Goal: Task Accomplishment & Management: Complete application form

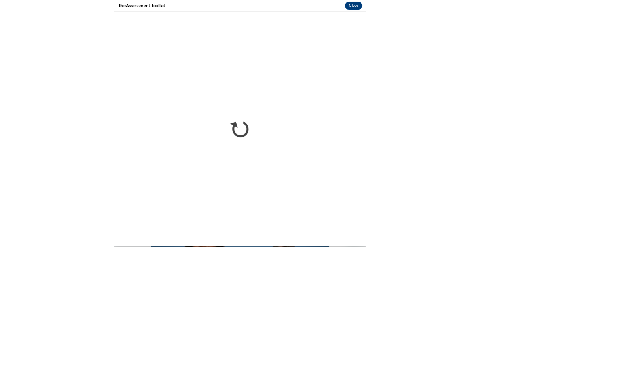
scroll to position [66, 0]
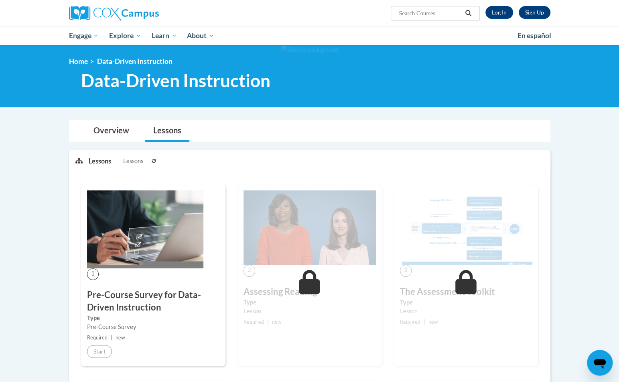
click at [177, 307] on h3 "Pre-Course Survey for Data-Driven Instruction" at bounding box center [153, 300] width 132 height 25
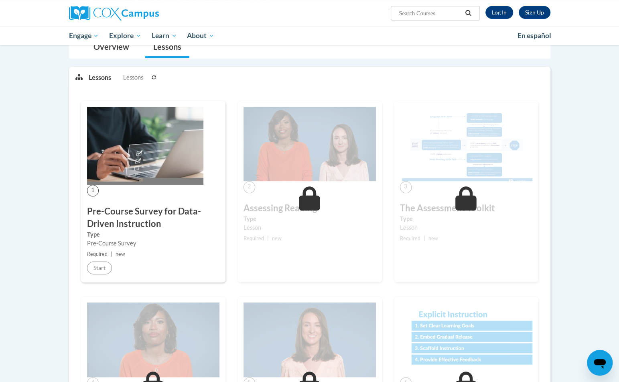
scroll to position [84, 0]
click at [496, 17] on link "Log In" at bounding box center [499, 12] width 28 height 13
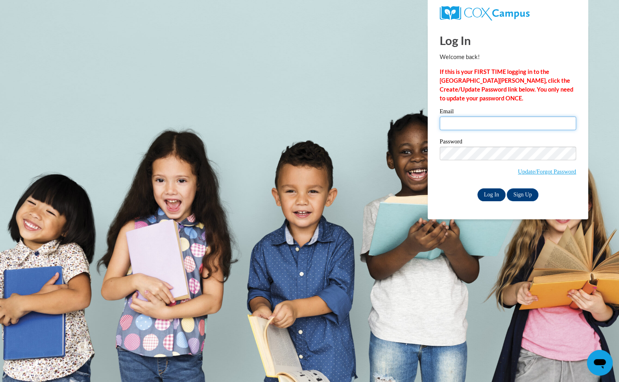
type input "katewill@hssdschools.org"
click at [498, 191] on input "Log In" at bounding box center [491, 194] width 28 height 13
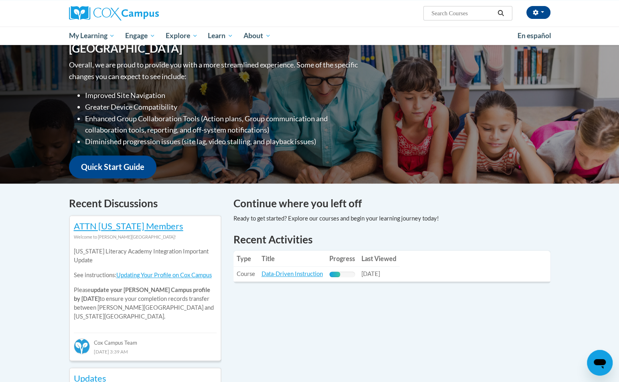
scroll to position [102, 0]
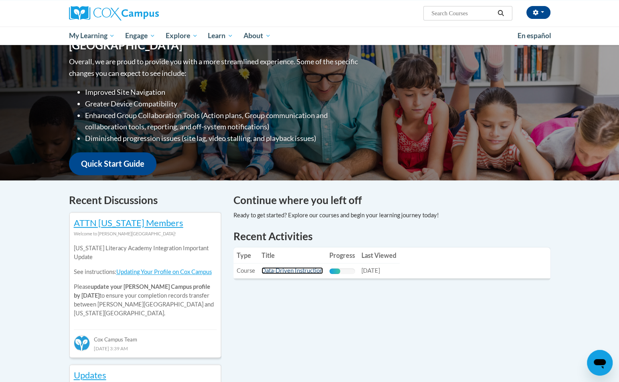
click at [319, 270] on link "Data-Driven Instruction" at bounding box center [292, 270] width 61 height 7
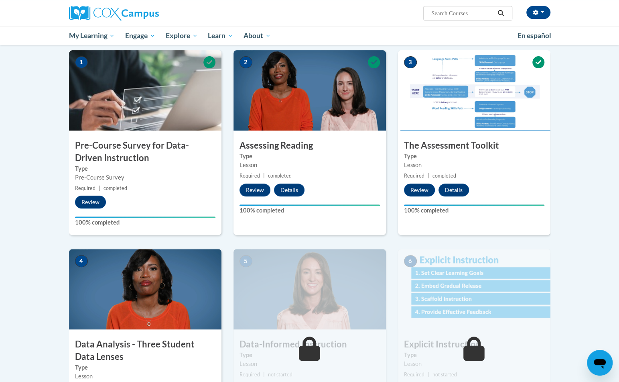
scroll to position [100, 0]
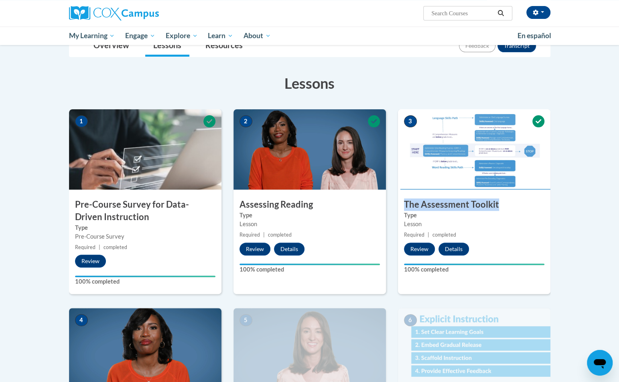
drag, startPoint x: 404, startPoint y: 205, endPoint x: 503, endPoint y: 202, distance: 98.8
click at [503, 202] on h3 "The Assessment Toolkit" at bounding box center [474, 204] width 152 height 12
copy h3 "The Assessment Toolkit"
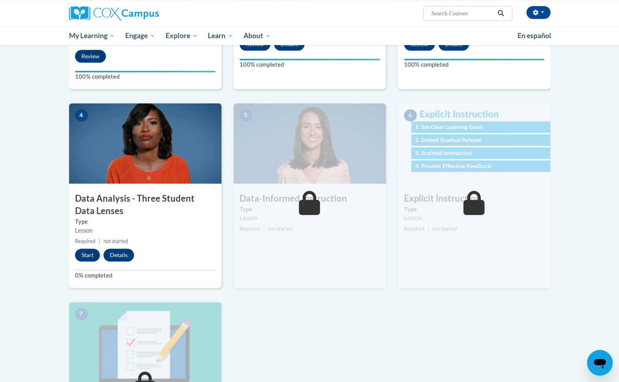
scroll to position [305, 0]
click at [87, 258] on button "Start" at bounding box center [87, 254] width 25 height 13
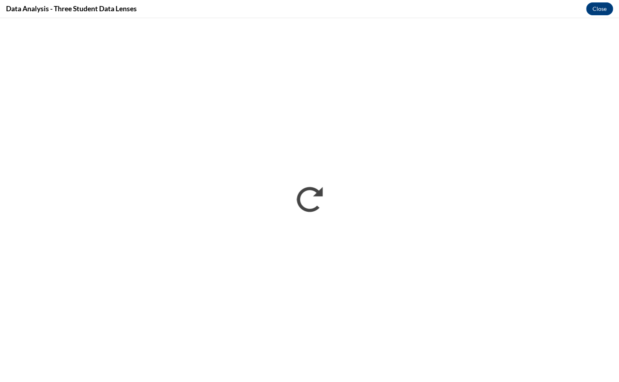
scroll to position [0, 0]
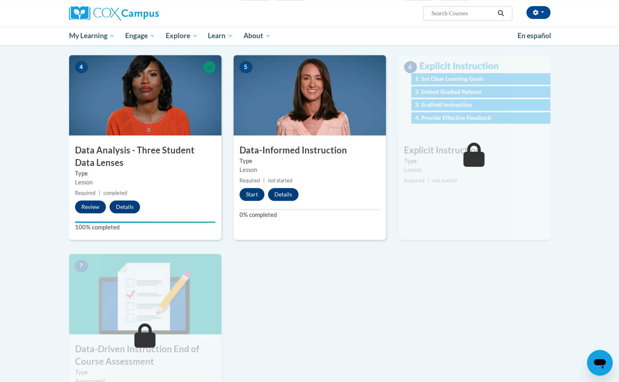
scroll to position [355, 0]
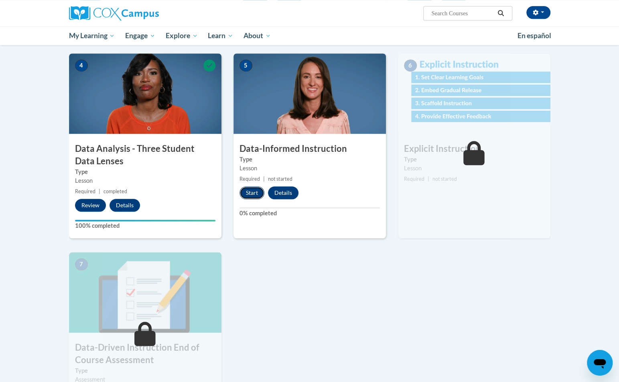
click at [252, 194] on button "Start" at bounding box center [252, 192] width 25 height 13
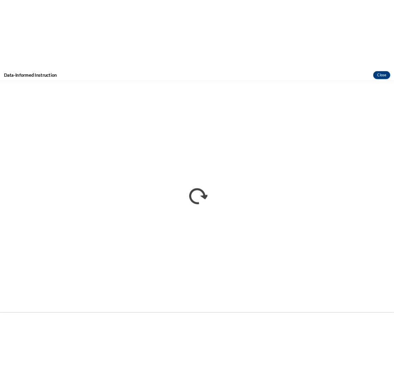
scroll to position [0, 0]
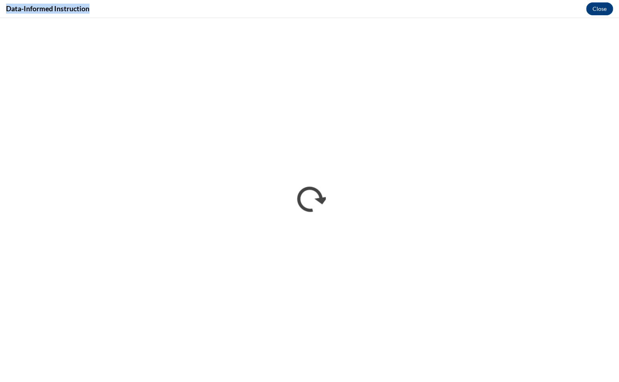
drag, startPoint x: 95, startPoint y: 8, endPoint x: 6, endPoint y: 4, distance: 89.6
click at [5, 4] on div "Data-Informed Instruction Close" at bounding box center [309, 9] width 619 height 18
copy h4 "Data-Informed Instruction"
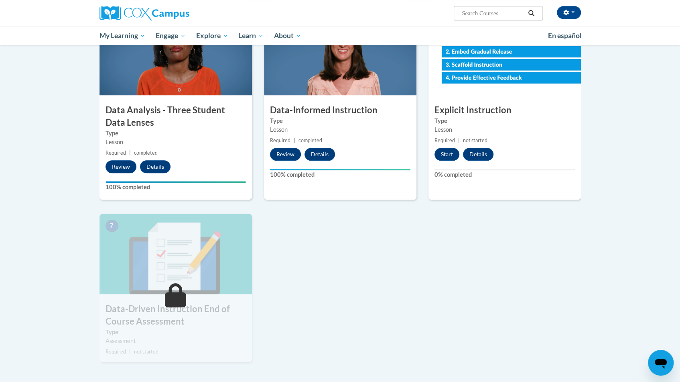
scroll to position [400, 0]
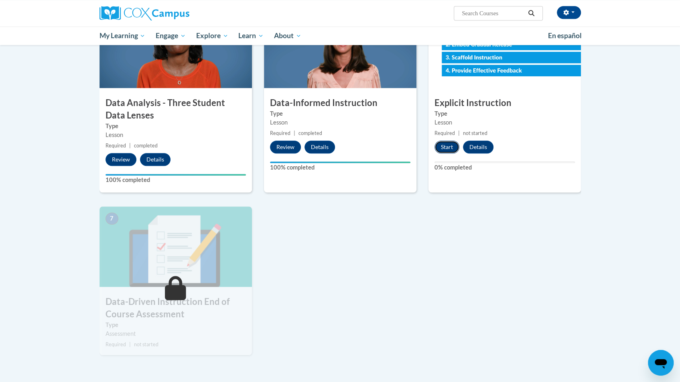
click at [393, 145] on button "Start" at bounding box center [447, 146] width 25 height 13
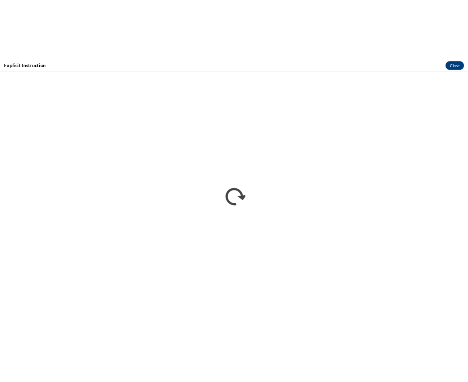
scroll to position [0, 0]
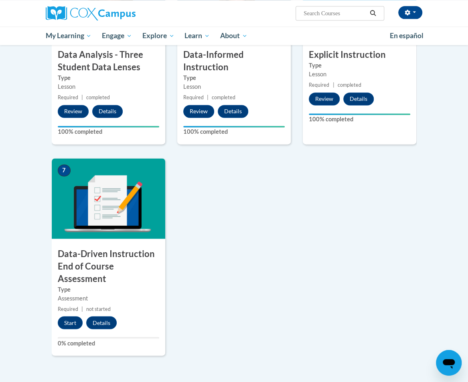
scroll to position [626, 0]
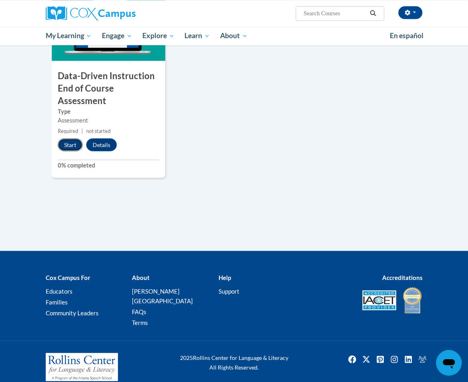
click at [75, 138] on button "Start" at bounding box center [70, 144] width 25 height 13
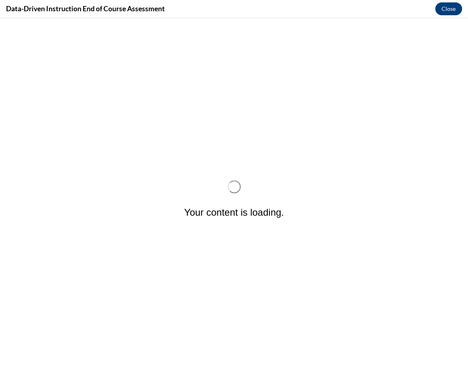
scroll to position [0, 0]
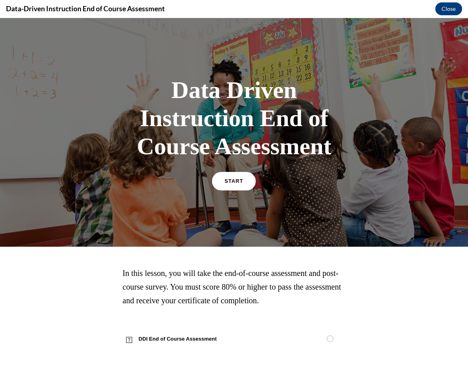
click at [241, 175] on link "START" at bounding box center [234, 181] width 44 height 18
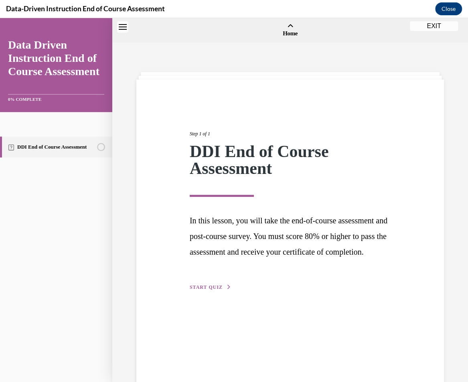
scroll to position [25, 0]
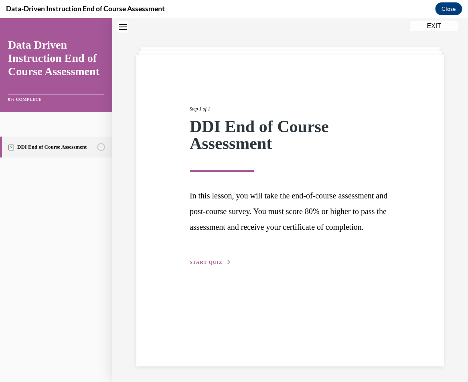
click at [221, 266] on div "Step 1 of 1 DDI End of Course Assessment In this lesson, you will take the end-…" at bounding box center [290, 177] width 213 height 180
click at [219, 265] on span "START QUIZ" at bounding box center [206, 262] width 33 height 6
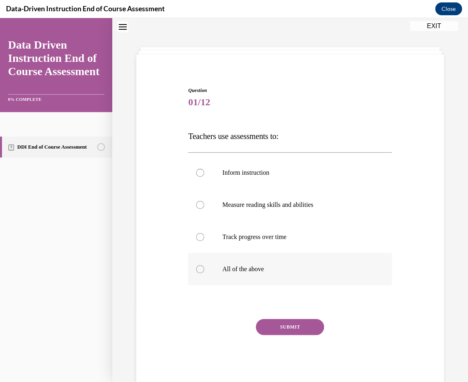
click at [214, 269] on label "All of the above" at bounding box center [290, 269] width 204 height 32
click at [204, 269] on input "All of the above" at bounding box center [200, 269] width 8 height 8
radio input "true"
click at [278, 328] on button "SUBMIT" at bounding box center [290, 327] width 68 height 16
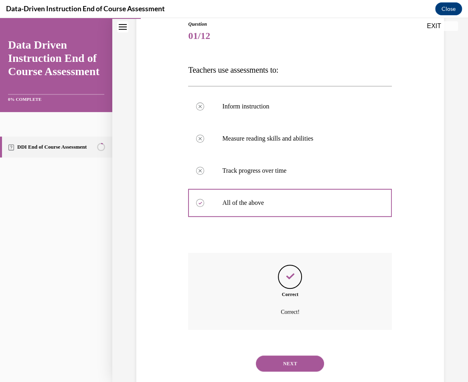
scroll to position [108, 0]
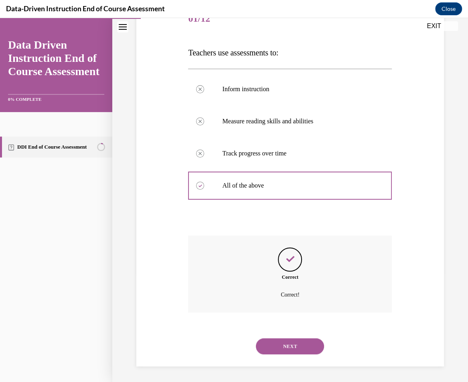
click at [311, 342] on button "NEXT" at bounding box center [290, 346] width 68 height 16
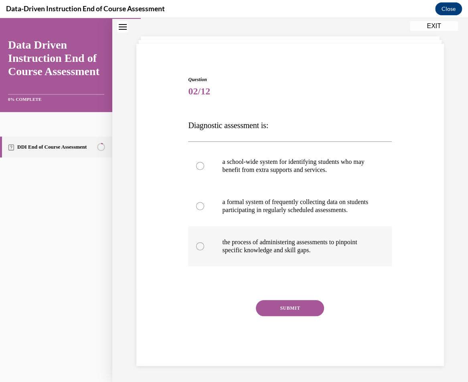
click at [297, 246] on p "the process of administering assessments to pinpoint specific knowledge and ski…" at bounding box center [297, 246] width 150 height 16
click at [204, 246] on input "the process of administering assessments to pinpoint specific knowledge and ski…" at bounding box center [200, 246] width 8 height 8
radio input "true"
click at [291, 308] on button "SUBMIT" at bounding box center [290, 308] width 68 height 16
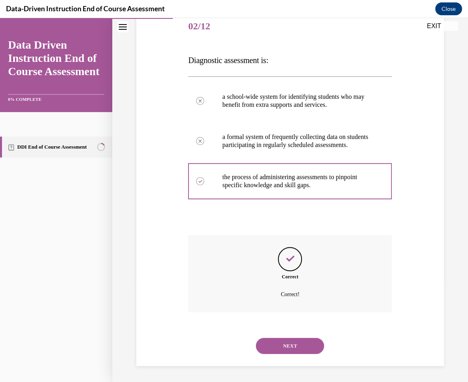
scroll to position [108, 0]
click at [299, 344] on button "NEXT" at bounding box center [290, 345] width 68 height 16
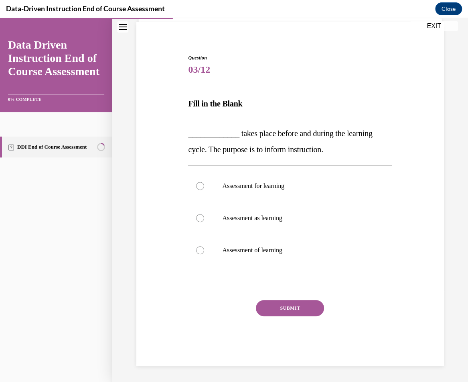
scroll to position [57, 0]
click at [319, 188] on p "Assessment for learning" at bounding box center [297, 186] width 150 height 8
click at [204, 188] on input "Assessment for learning" at bounding box center [200, 186] width 8 height 8
radio input "true"
click at [292, 301] on button "SUBMIT" at bounding box center [290, 308] width 68 height 16
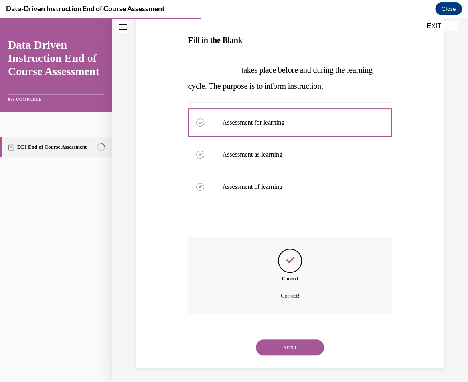
scroll to position [122, 0]
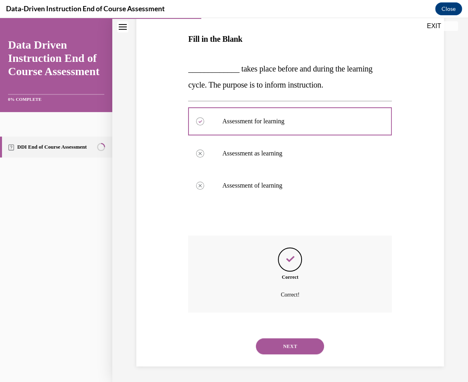
click at [284, 338] on button "NEXT" at bounding box center [290, 346] width 68 height 16
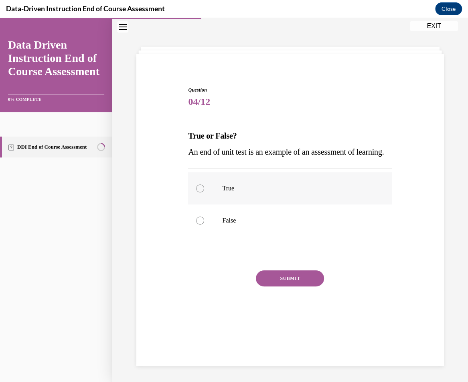
click at [280, 192] on p "True" at bounding box center [297, 188] width 150 height 8
click at [204, 192] on input "True" at bounding box center [200, 188] width 8 height 8
radio input "true"
click at [289, 286] on button "SUBMIT" at bounding box center [290, 278] width 68 height 16
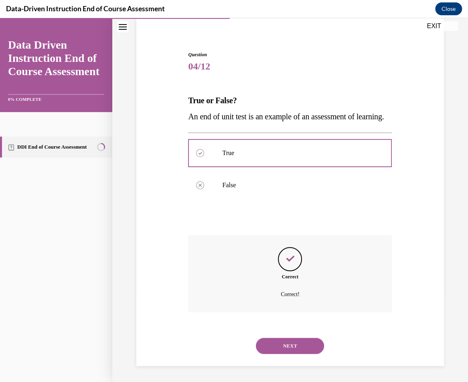
scroll to position [76, 0]
click at [291, 343] on button "NEXT" at bounding box center [290, 345] width 68 height 16
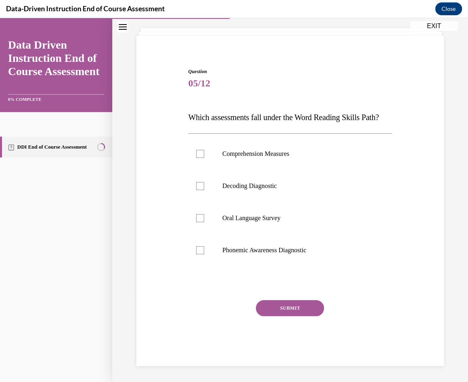
scroll to position [25, 0]
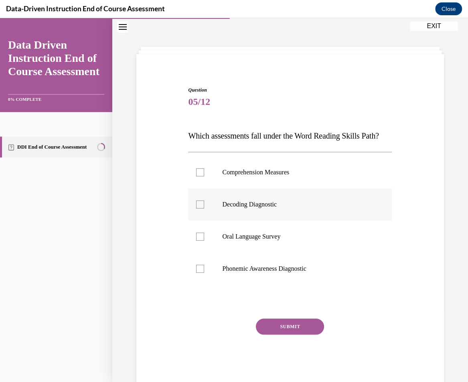
click at [292, 208] on p "Decoding Diagnostic" at bounding box center [297, 204] width 150 height 8
click at [204, 208] on input "Decoding Diagnostic" at bounding box center [200, 204] width 8 height 8
checkbox input "true"
click at [282, 279] on label "Phonemic Awareness Diagnostic" at bounding box center [290, 268] width 204 height 32
click at [204, 272] on input "Phonemic Awareness Diagnostic" at bounding box center [200, 268] width 8 height 8
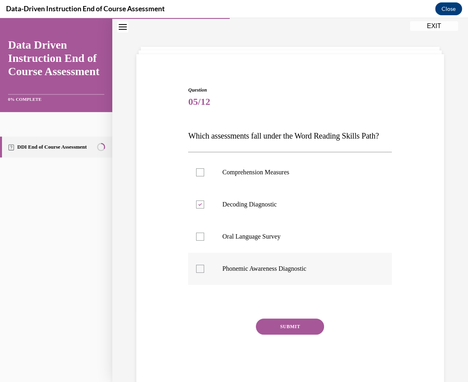
checkbox input "true"
click at [277, 334] on button "SUBMIT" at bounding box center [290, 326] width 68 height 16
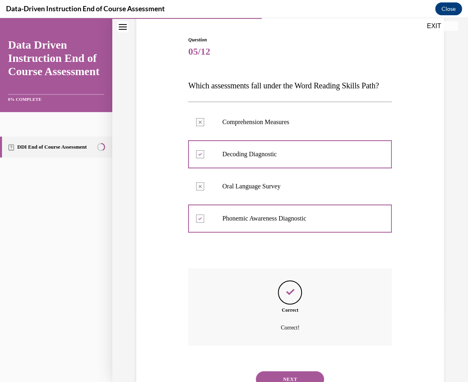
scroll to position [124, 0]
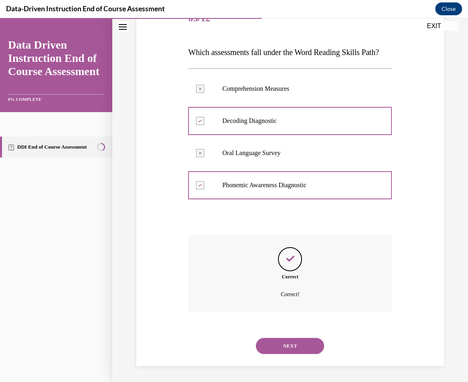
click at [300, 339] on button "NEXT" at bounding box center [290, 345] width 68 height 16
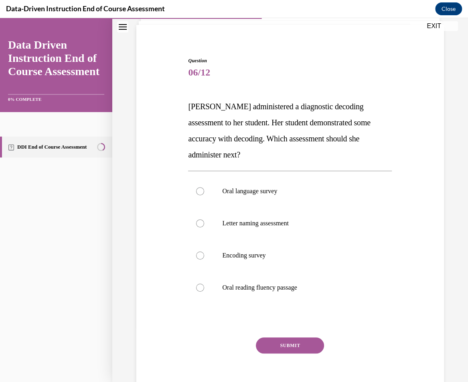
scroll to position [63, 0]
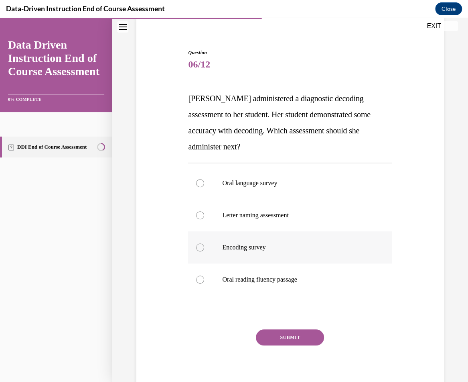
click at [284, 250] on p "Encoding survey" at bounding box center [297, 247] width 150 height 8
click at [204, 250] on input "Encoding survey" at bounding box center [200, 247] width 8 height 8
radio input "true"
click at [292, 336] on button "SUBMIT" at bounding box center [290, 337] width 68 height 16
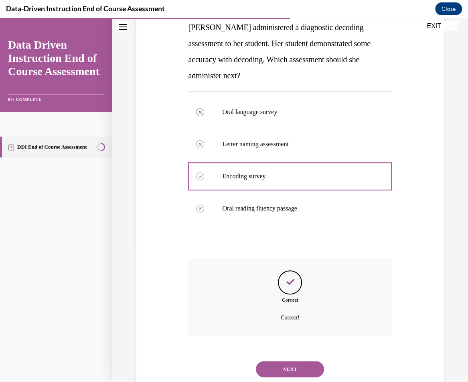
scroll to position [156, 0]
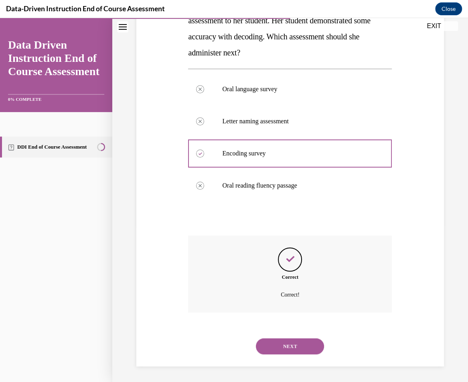
click at [304, 341] on button "NEXT" at bounding box center [290, 346] width 68 height 16
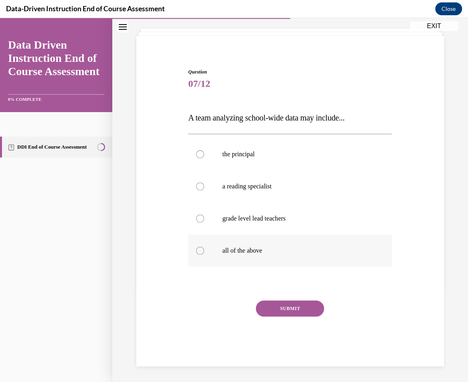
click at [230, 256] on label "all of the above" at bounding box center [290, 250] width 204 height 32
click at [204, 254] on input "all of the above" at bounding box center [200, 250] width 8 height 8
radio input "true"
click at [282, 321] on div "SUBMIT" at bounding box center [290, 320] width 204 height 40
click at [282, 306] on button "SUBMIT" at bounding box center [290, 308] width 68 height 16
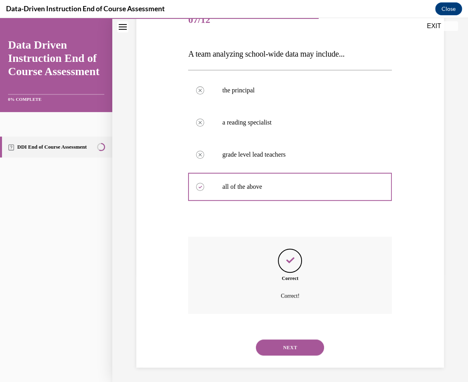
scroll to position [108, 0]
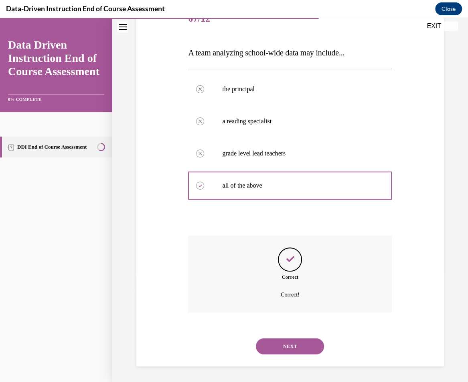
click at [282, 349] on button "NEXT" at bounding box center [290, 346] width 68 height 16
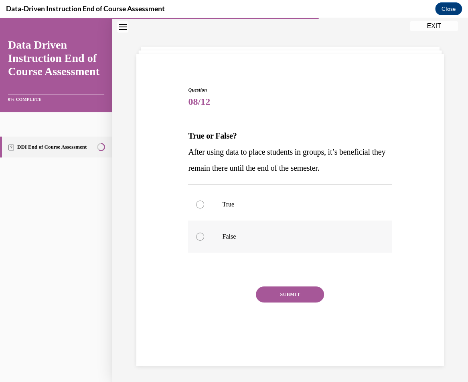
click at [313, 230] on label "False" at bounding box center [290, 236] width 204 height 32
click at [204, 232] on input "False" at bounding box center [200, 236] width 8 height 8
radio input "true"
click at [292, 301] on button "SUBMIT" at bounding box center [290, 294] width 68 height 16
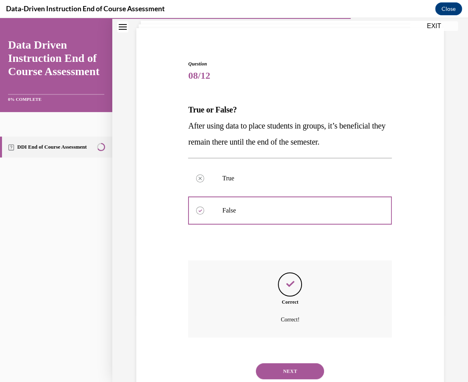
scroll to position [76, 0]
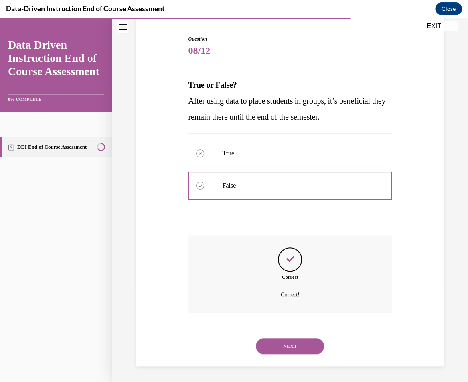
click at [293, 347] on button "NEXT" at bounding box center [290, 346] width 68 height 16
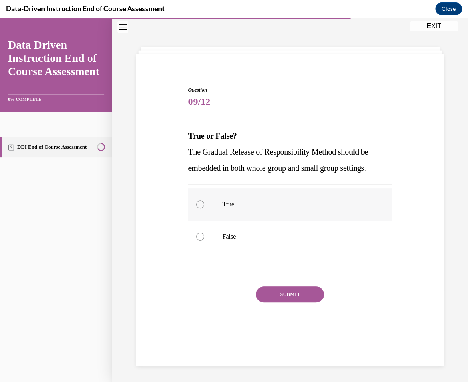
click at [264, 202] on p "True" at bounding box center [297, 204] width 150 height 8
click at [204, 202] on input "True" at bounding box center [200, 204] width 8 height 8
radio input "true"
click at [293, 292] on button "SUBMIT" at bounding box center [290, 294] width 68 height 16
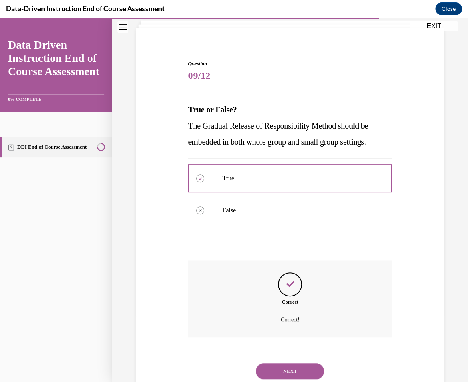
scroll to position [76, 0]
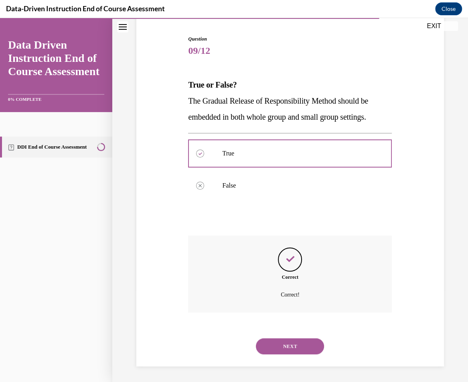
click at [292, 345] on button "NEXT" at bounding box center [290, 346] width 68 height 16
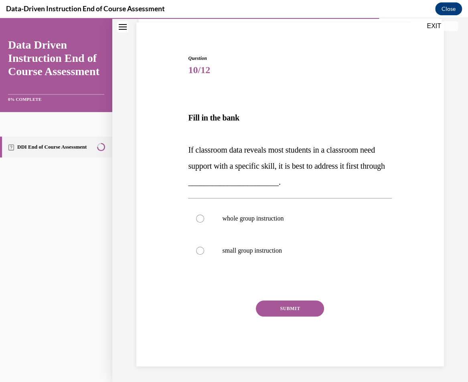
scroll to position [44, 0]
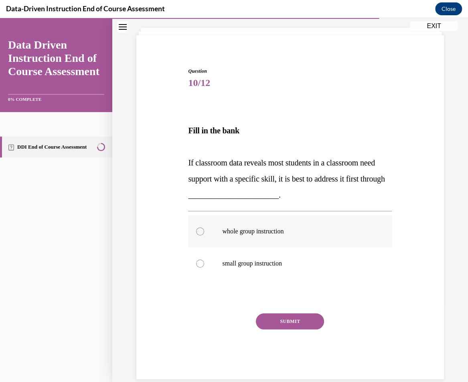
click at [275, 226] on label "whole group instruction" at bounding box center [290, 231] width 204 height 32
click at [204, 227] on input "whole group instruction" at bounding box center [200, 231] width 8 height 8
radio input "true"
click at [292, 320] on button "SUBMIT" at bounding box center [290, 321] width 68 height 16
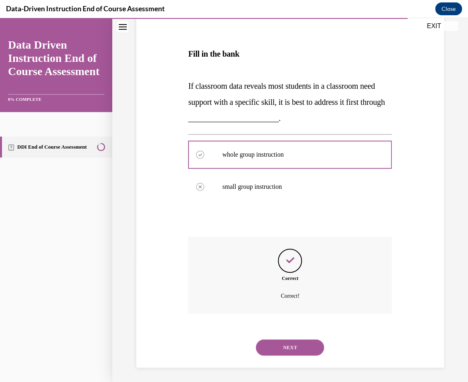
scroll to position [122, 0]
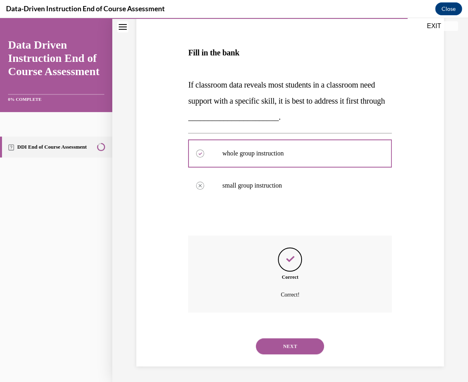
click at [286, 349] on button "NEXT" at bounding box center [290, 346] width 68 height 16
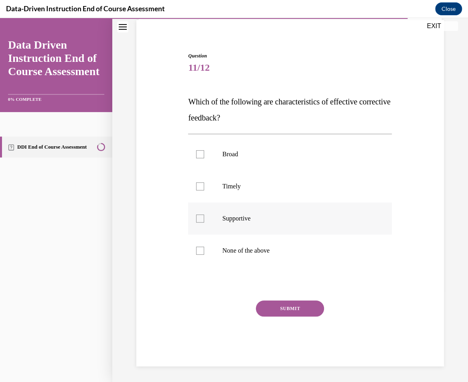
click at [250, 225] on label "Supportive" at bounding box center [290, 218] width 204 height 32
click at [204, 222] on input "Supportive" at bounding box center [200, 218] width 8 height 8
checkbox input "true"
click at [244, 182] on p "Timely" at bounding box center [297, 186] width 150 height 8
click at [204, 182] on input "Timely" at bounding box center [200, 186] width 8 height 8
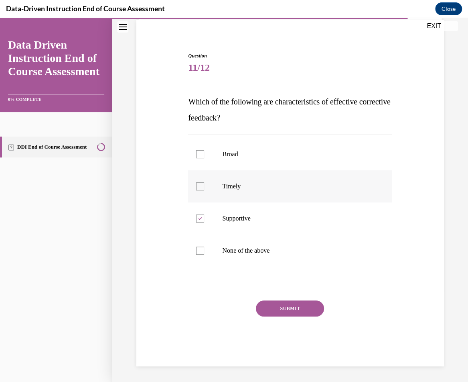
checkbox input "true"
click at [282, 310] on button "SUBMIT" at bounding box center [290, 308] width 68 height 16
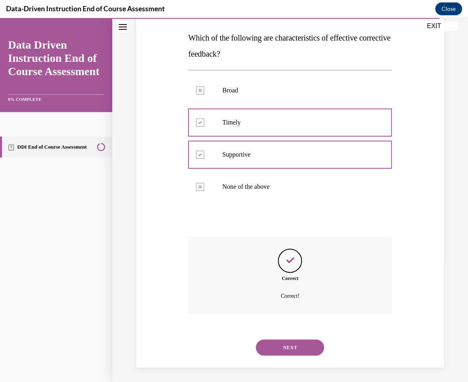
scroll to position [124, 0]
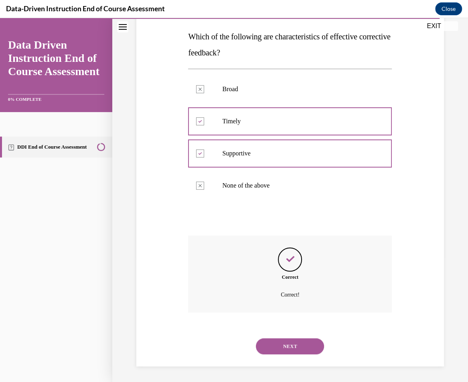
click at [305, 351] on button "NEXT" at bounding box center [290, 346] width 68 height 16
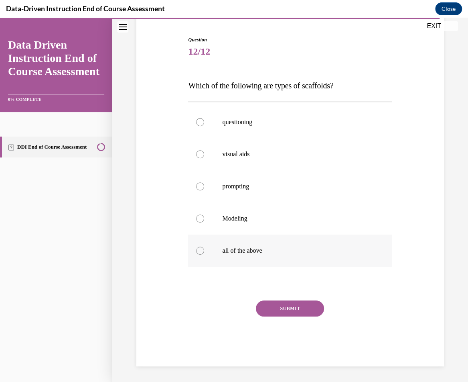
click at [282, 255] on label "all of the above" at bounding box center [290, 250] width 204 height 32
click at [204, 254] on input "all of the above" at bounding box center [200, 250] width 8 height 8
radio input "true"
click at [292, 306] on button "SUBMIT" at bounding box center [290, 308] width 68 height 16
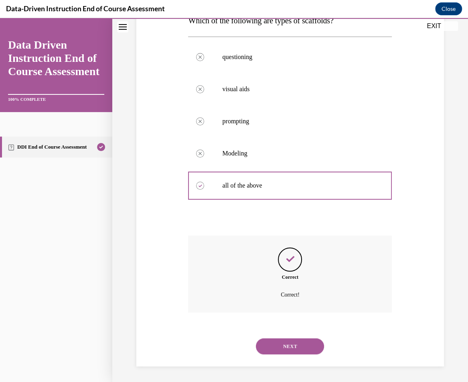
click at [299, 342] on button "NEXT" at bounding box center [290, 346] width 68 height 16
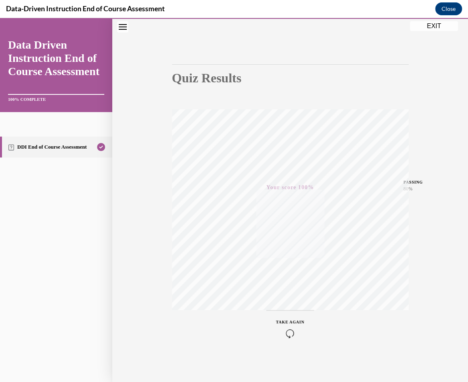
click at [434, 25] on button "EXIT" at bounding box center [434, 26] width 48 height 10
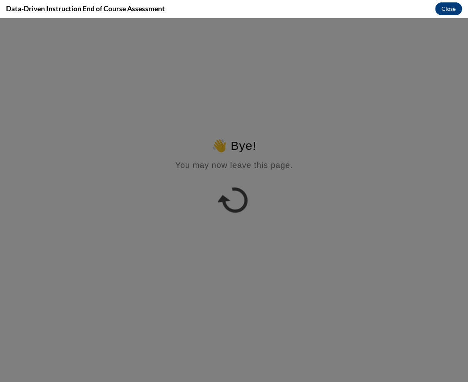
scroll to position [0, 0]
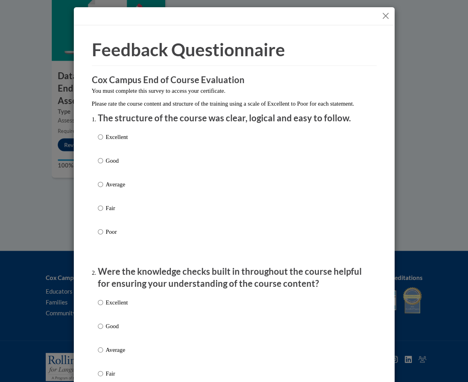
click at [382, 16] on button "Close" at bounding box center [386, 16] width 10 height 10
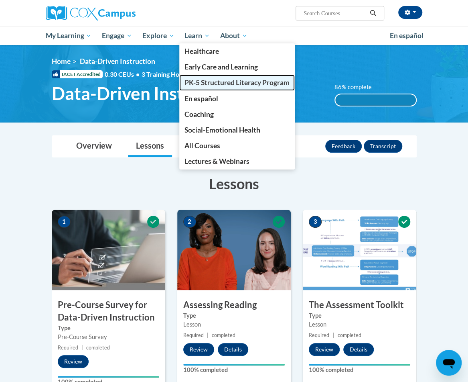
click at [215, 81] on span "PK-5 Structured Literacy Program" at bounding box center [237, 82] width 105 height 8
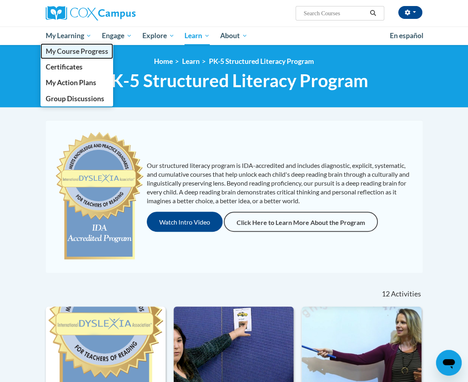
click at [74, 53] on span "My Course Progress" at bounding box center [76, 51] width 63 height 8
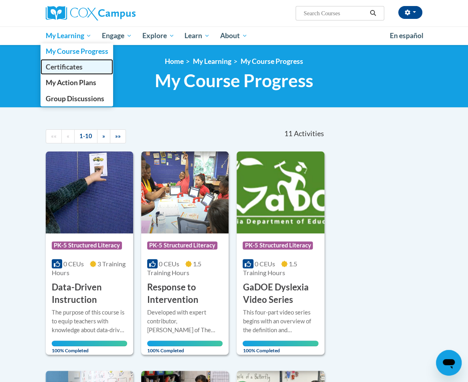
click at [72, 73] on link "Certificates" at bounding box center [77, 67] width 73 height 16
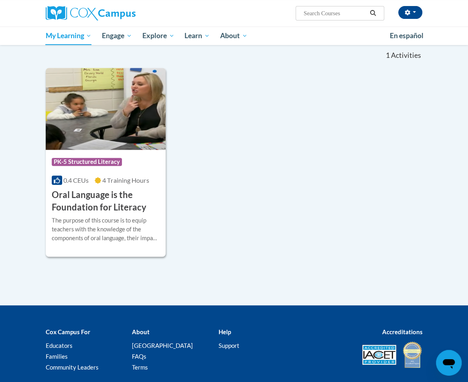
scroll to position [141, 0]
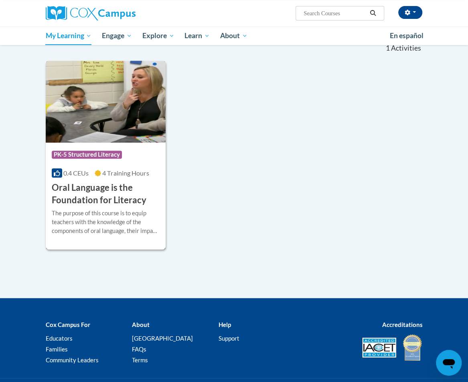
click at [136, 191] on h3 "Oral Language is the Foundation for Literacy" at bounding box center [106, 193] width 108 height 25
